Goal: Task Accomplishment & Management: Manage account settings

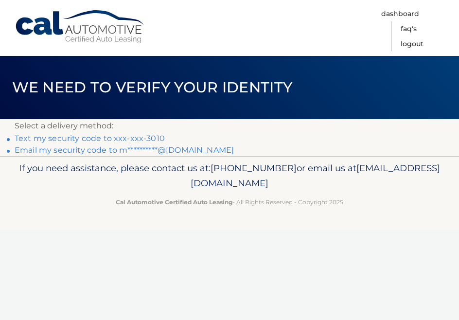
click at [150, 137] on link "Text my security code to xxx-xxx-3010" at bounding box center [90, 138] width 150 height 9
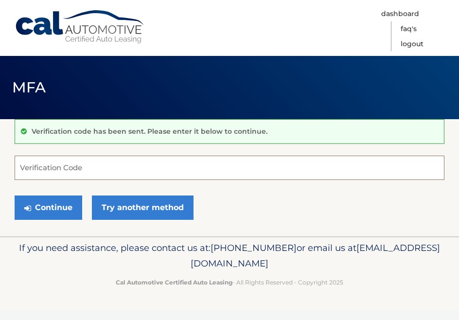
click at [129, 168] on input "Verification Code" at bounding box center [230, 168] width 430 height 24
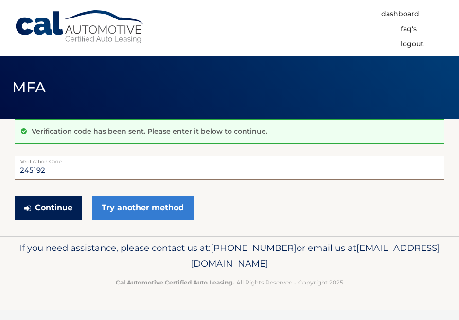
type input "245192"
click at [53, 204] on button "Continue" at bounding box center [49, 208] width 68 height 24
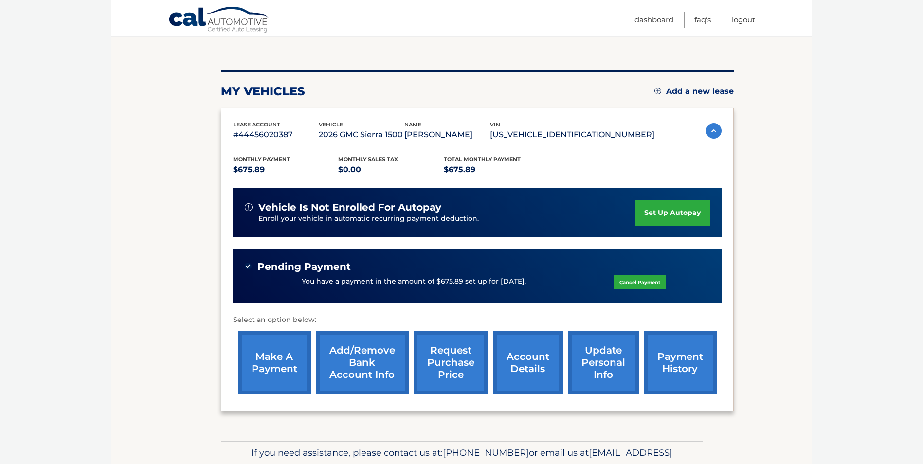
scroll to position [47, 0]
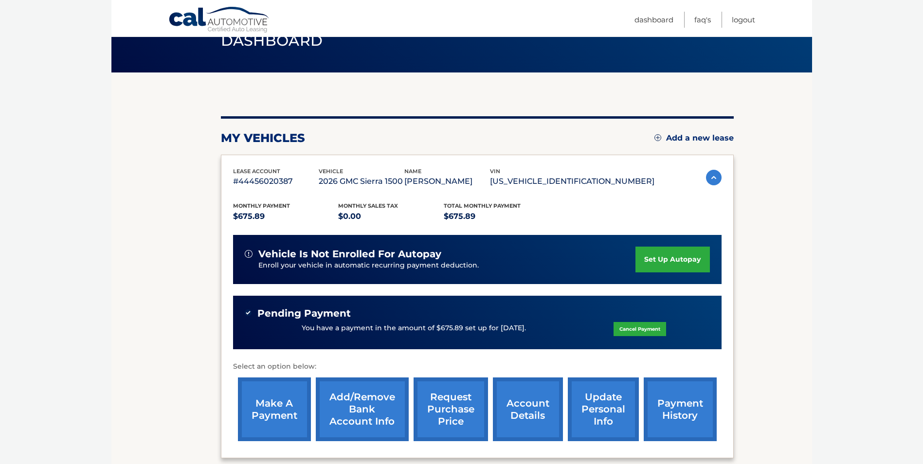
click at [452, 258] on link "set up autopay" at bounding box center [673, 260] width 74 height 26
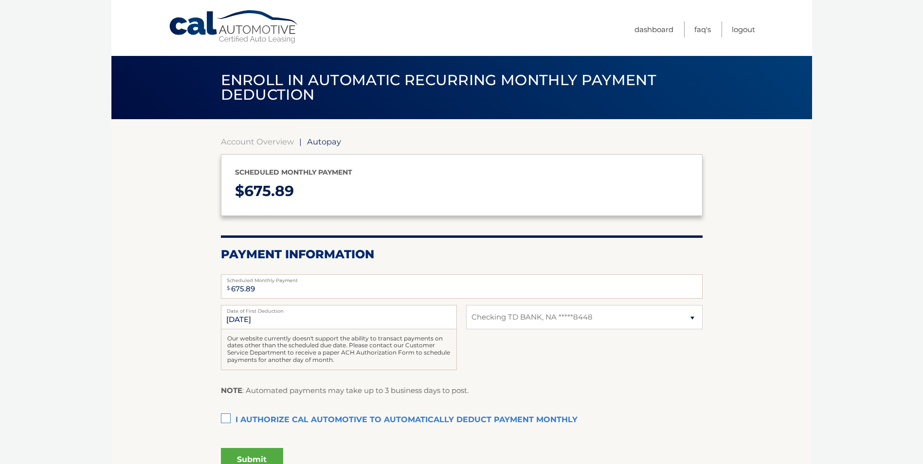
select select "OGI4NzU0NmEtMzgzNi00ODMxLWE5OTgtOTgwOTI0YTEzNDdl"
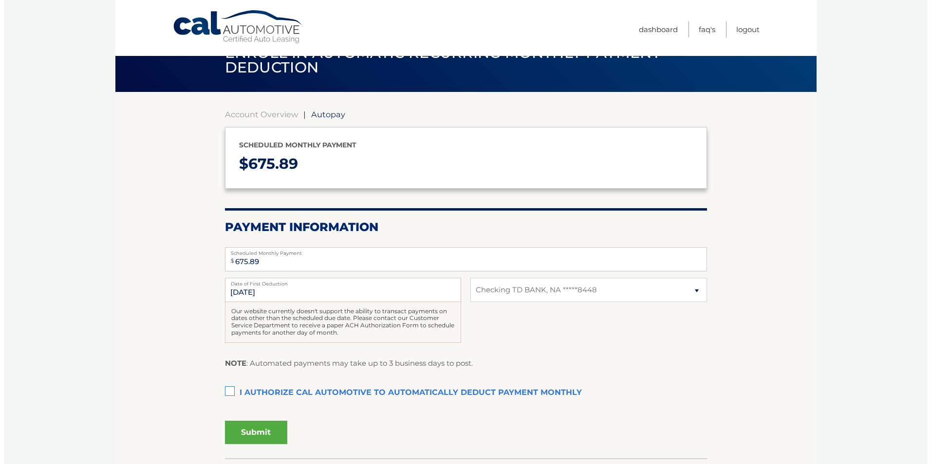
scroll to position [49, 0]
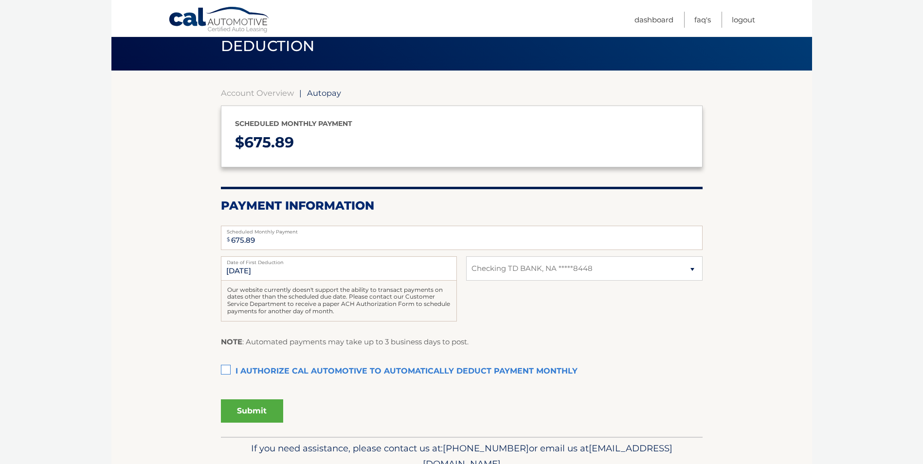
click at [227, 369] on label "I authorize cal automotive to automatically deduct payment monthly This checkbo…" at bounding box center [462, 371] width 482 height 19
click at [0, 0] on input "I authorize cal automotive to automatically deduct payment monthly This checkbo…" at bounding box center [0, 0] width 0 height 0
click at [262, 405] on button "Submit" at bounding box center [252, 411] width 62 height 23
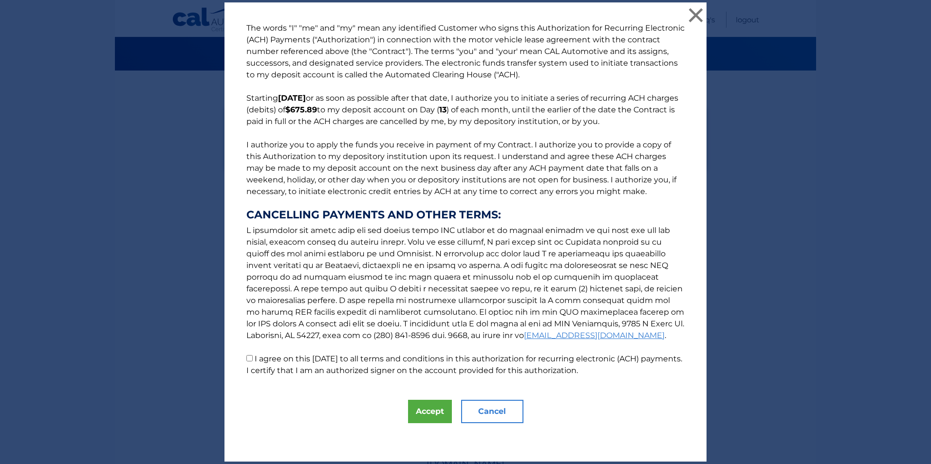
click at [247, 358] on input "I agree on this 10/13/2025 to all terms and conditions in this authorization fo…" at bounding box center [249, 358] width 6 height 6
checkbox input "true"
click at [438, 410] on button "Accept" at bounding box center [430, 411] width 44 height 23
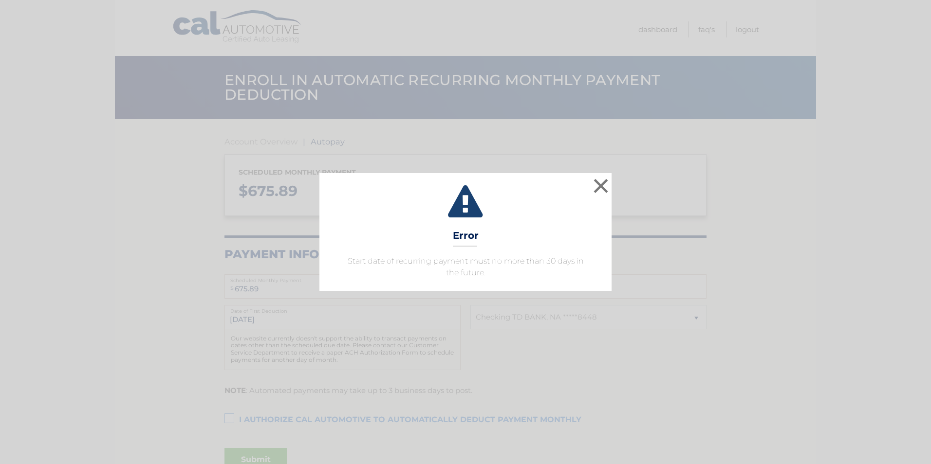
select select "OGI4NzU0NmEtMzgzNi00ODMxLWE5OTgtOTgwOTI0YTEzNDdl"
click at [603, 183] on button "×" at bounding box center [600, 185] width 19 height 19
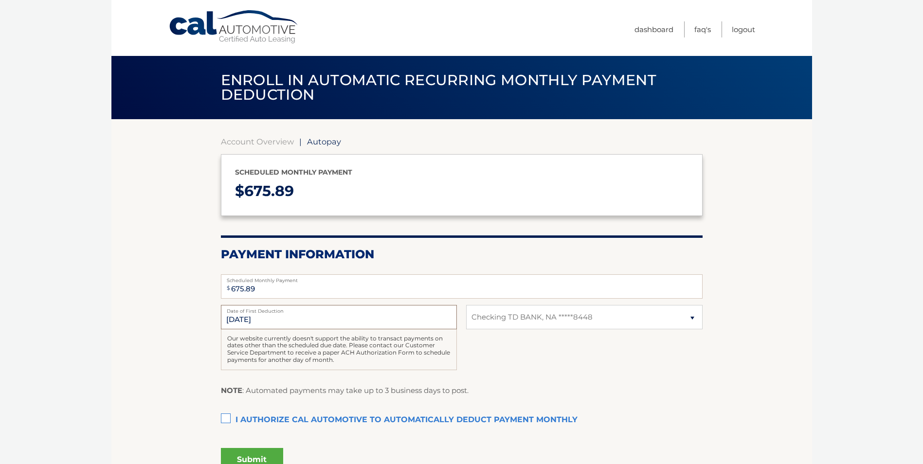
click at [265, 323] on input "11/13/2025" at bounding box center [339, 317] width 236 height 24
click at [244, 320] on input "11/13/2025" at bounding box center [339, 317] width 236 height 24
drag, startPoint x: 244, startPoint y: 320, endPoint x: 234, endPoint y: 320, distance: 9.7
click at [234, 320] on input "11/13/2025" at bounding box center [339, 317] width 236 height 24
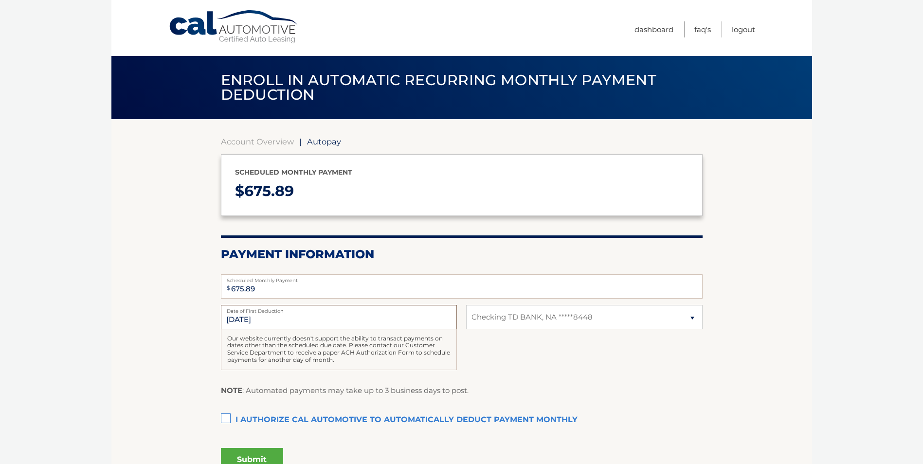
click at [247, 320] on input "11/13/2025" at bounding box center [339, 317] width 236 height 24
click at [251, 286] on input "675.89" at bounding box center [462, 287] width 482 height 24
click at [241, 296] on input "675.89" at bounding box center [462, 287] width 482 height 24
click at [278, 343] on div "Our website currently doesn't support the ability to transact payments on dates…" at bounding box center [339, 350] width 236 height 41
click at [232, 322] on input "11/13/2025" at bounding box center [339, 317] width 236 height 24
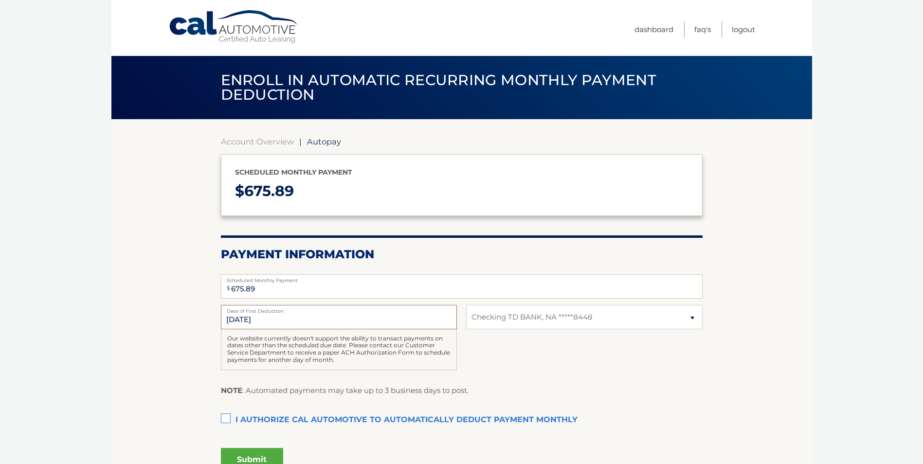
click at [244, 322] on input "11/13/2025" at bounding box center [339, 317] width 236 height 24
click at [569, 373] on div "11/13/2025 Date of First Deduction Our website currently doesn't support the ab…" at bounding box center [462, 343] width 482 height 76
click at [647, 34] on link "Dashboard" at bounding box center [654, 29] width 39 height 16
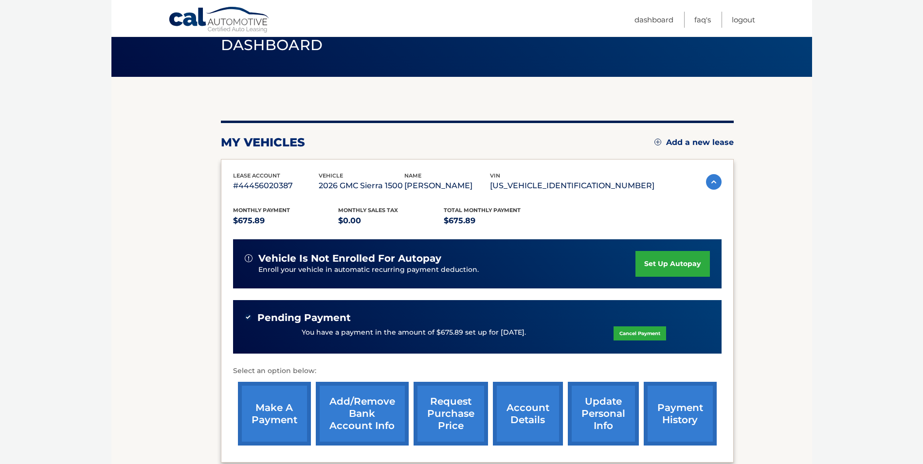
scroll to position [97, 0]
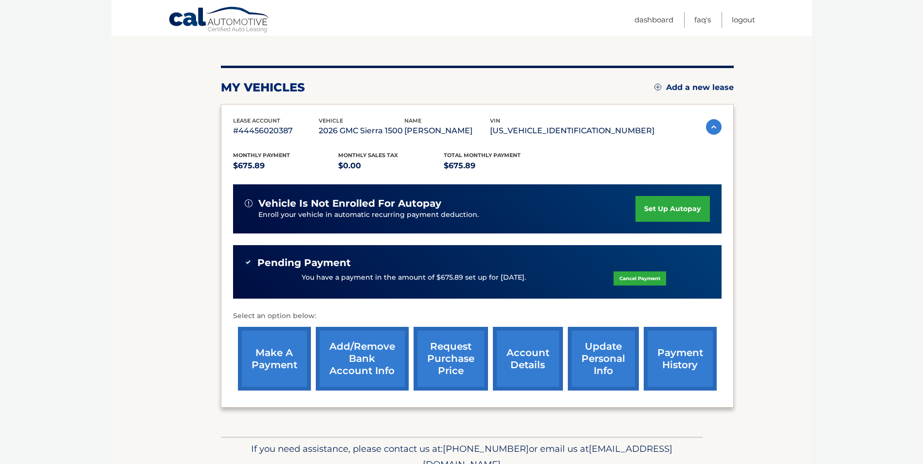
click at [547, 364] on link "account details" at bounding box center [528, 359] width 70 height 64
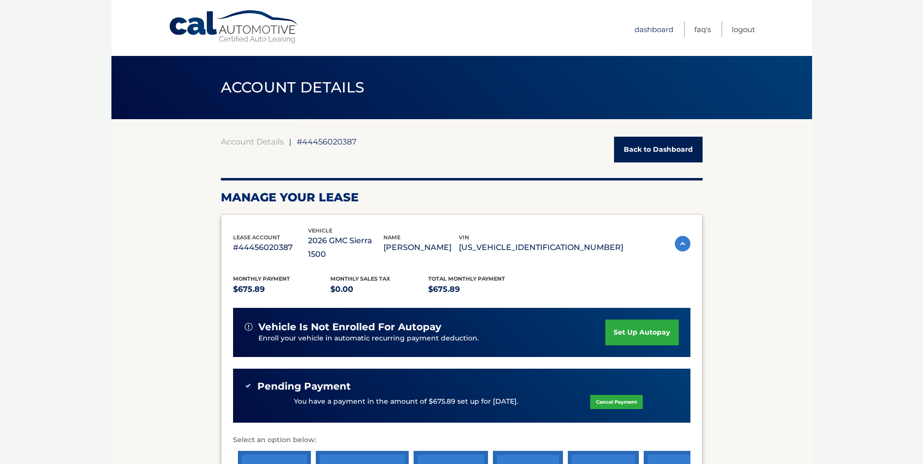
click at [654, 31] on link "Dashboard" at bounding box center [654, 29] width 39 height 16
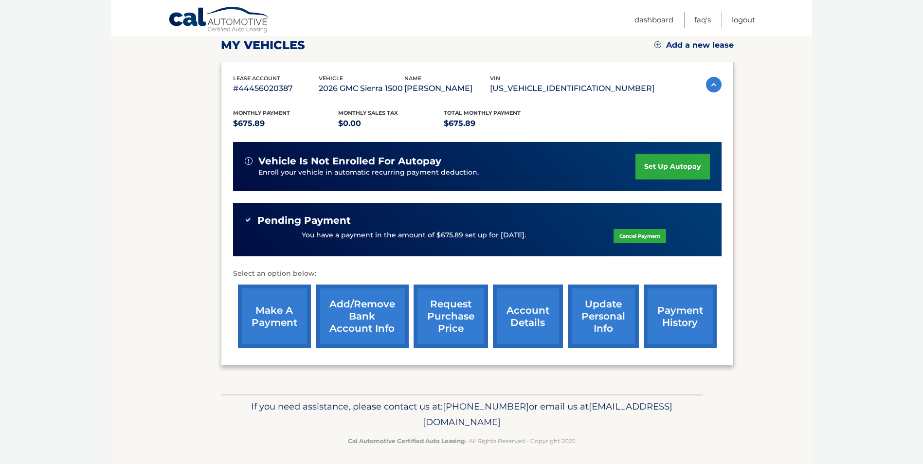
scroll to position [144, 0]
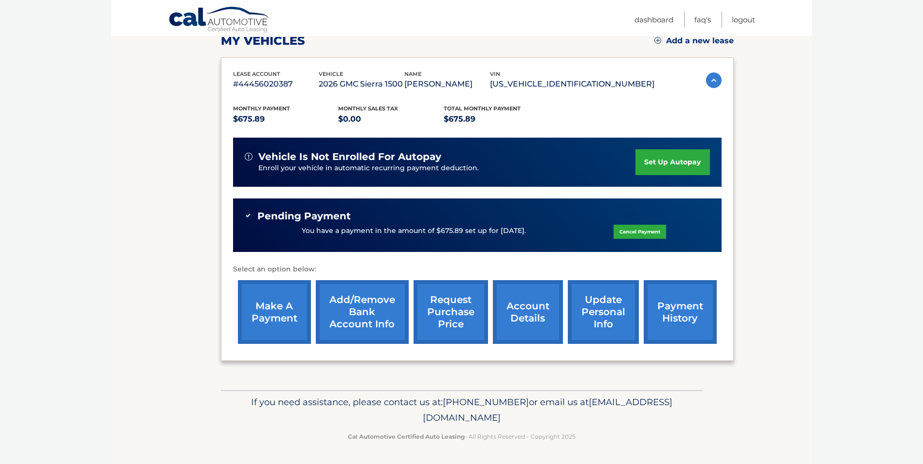
click at [685, 301] on link "payment history" at bounding box center [680, 312] width 73 height 64
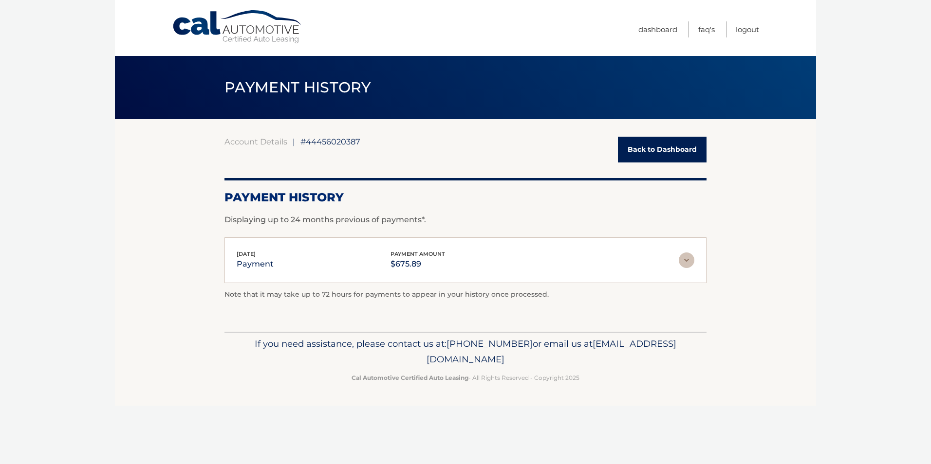
click at [786, 320] on section "Account Details | #44456020387 Back to Dashboard Payment History Displaying up …" at bounding box center [465, 225] width 701 height 213
click at [686, 257] on img at bounding box center [687, 261] width 16 height 16
